Goal: Information Seeking & Learning: Learn about a topic

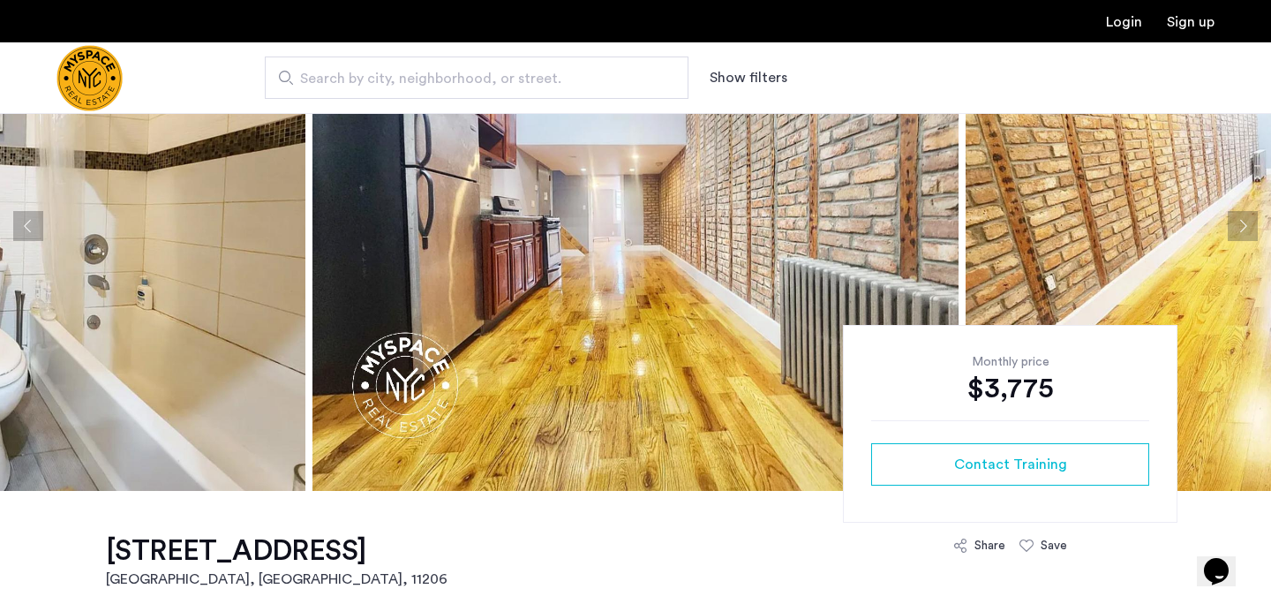
scroll to position [154, 0]
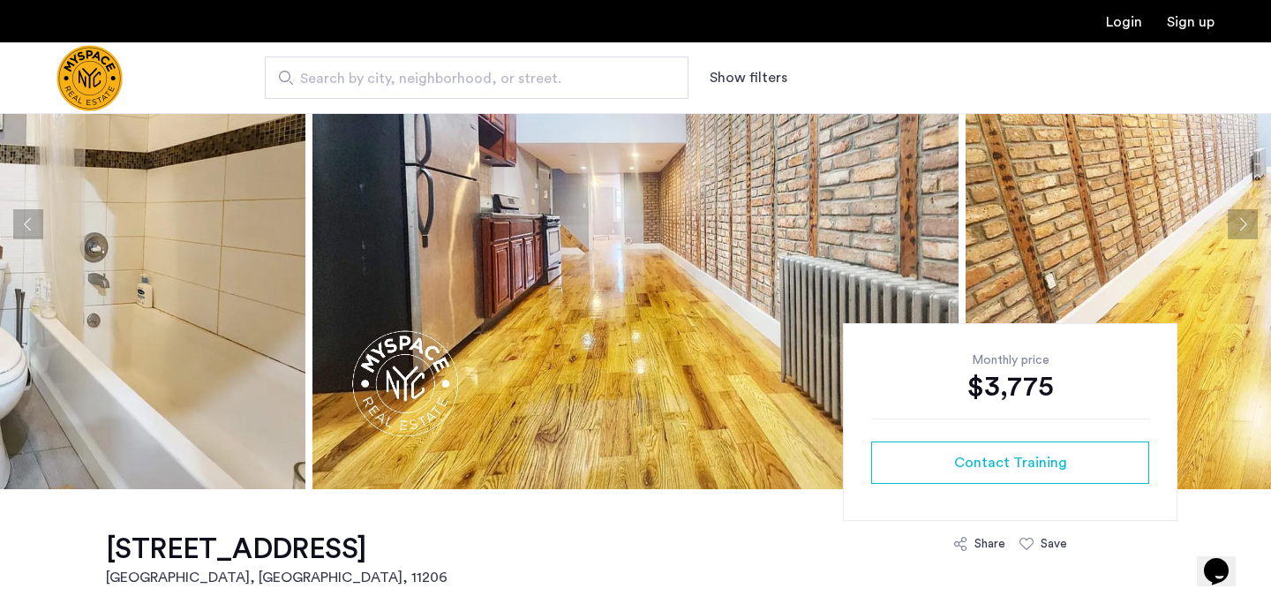
click at [634, 374] on img at bounding box center [635, 224] width 646 height 530
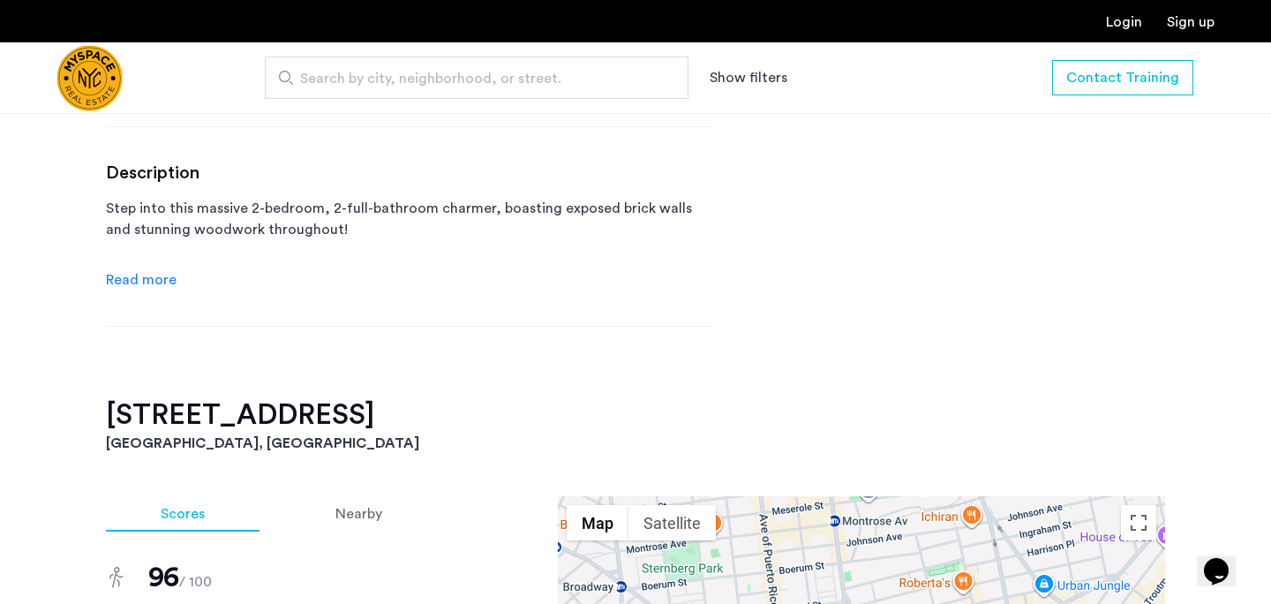
scroll to position [569, 0]
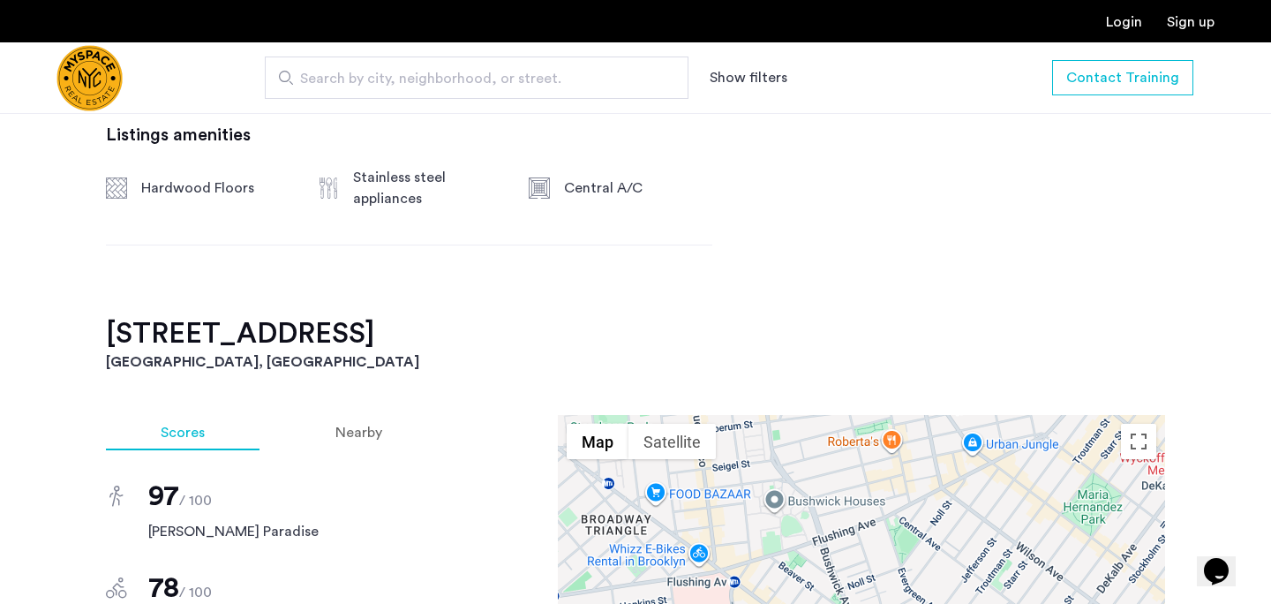
scroll to position [921, 0]
